Goal: Find specific page/section: Find specific page/section

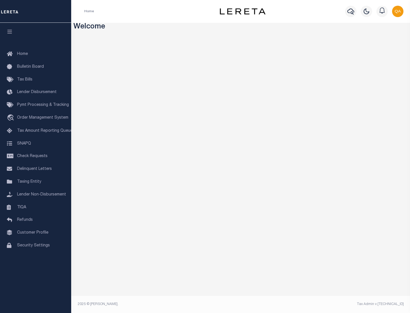
click at [36, 156] on span "Check Requests" at bounding box center [32, 156] width 30 height 4
select select "50"
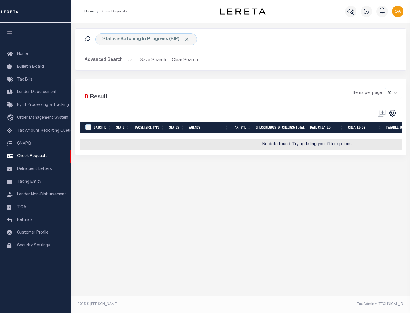
click at [187, 39] on span "Click to Remove" at bounding box center [187, 39] width 6 height 6
